Goal: Information Seeking & Learning: Learn about a topic

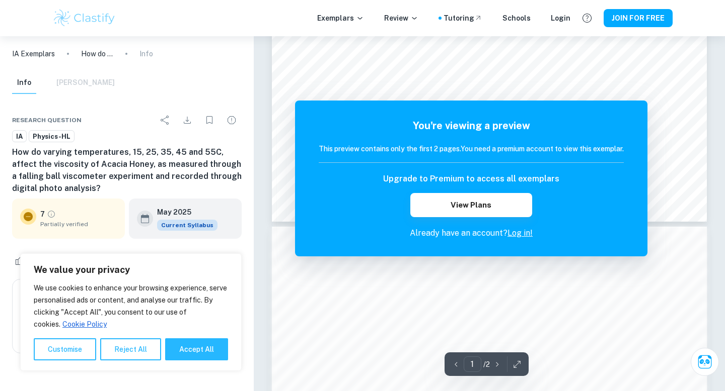
scroll to position [441, 0]
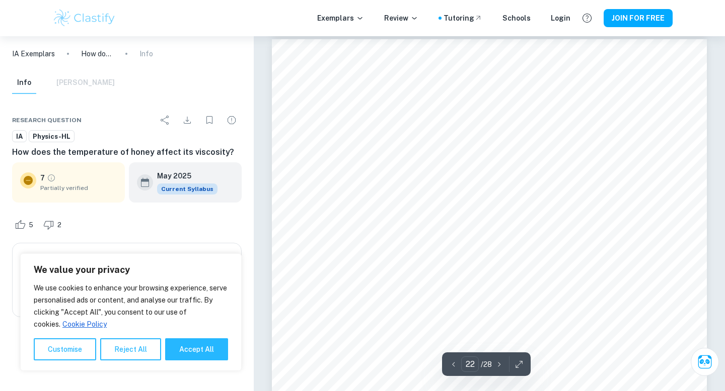
scroll to position [13370, 0]
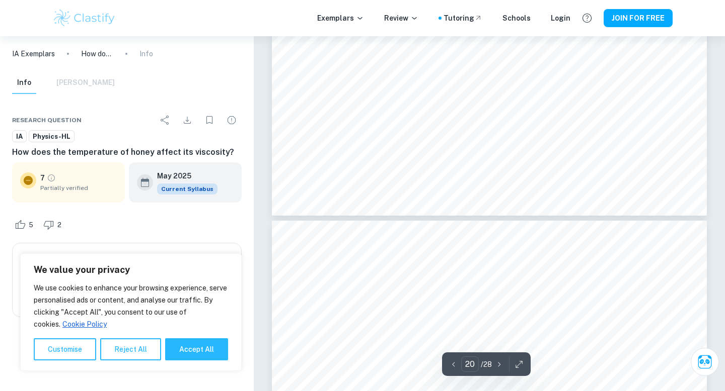
type input "19"
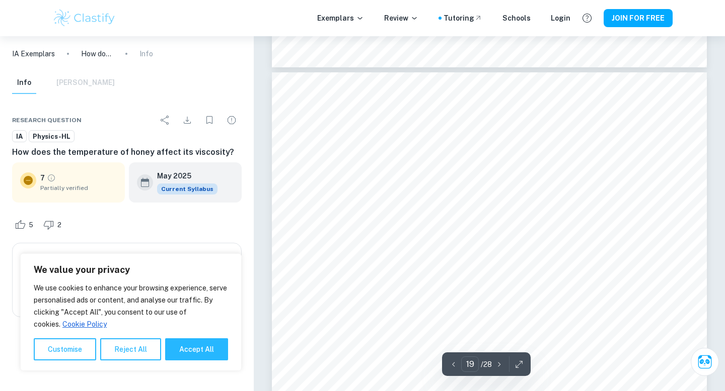
scroll to position [11397, 0]
